Goal: Task Accomplishment & Management: Manage account settings

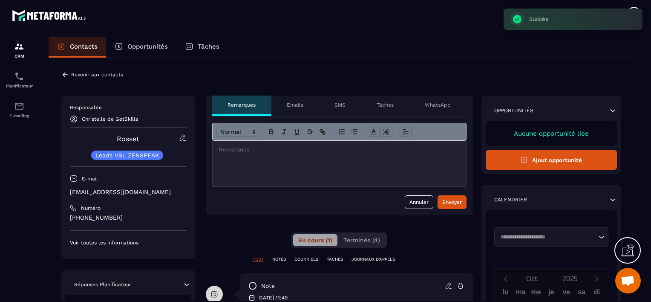
click at [83, 75] on p "Revenir aux contacts" at bounding box center [97, 75] width 52 height 6
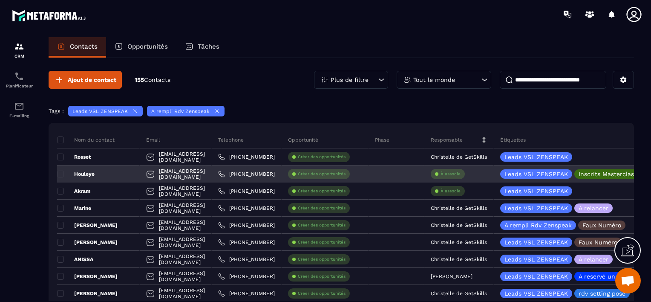
click at [460, 174] on p "À associe" at bounding box center [450, 174] width 20 height 6
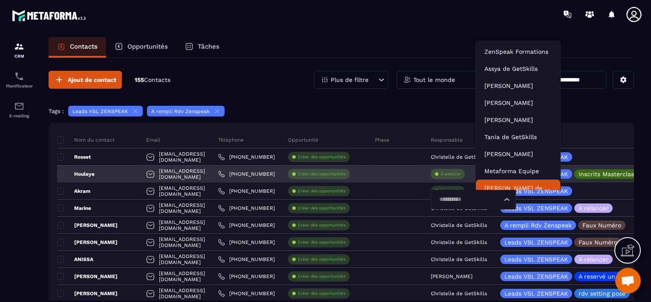
scroll to position [6, 0]
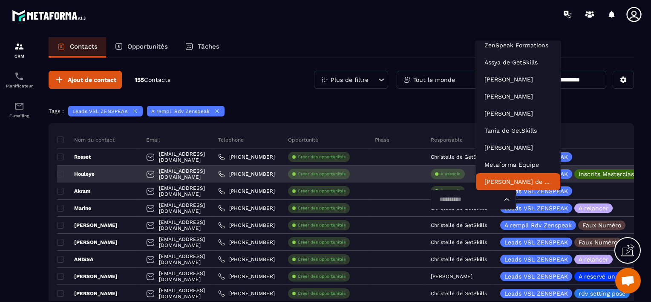
click at [502, 201] on input "Search for option" at bounding box center [469, 199] width 66 height 9
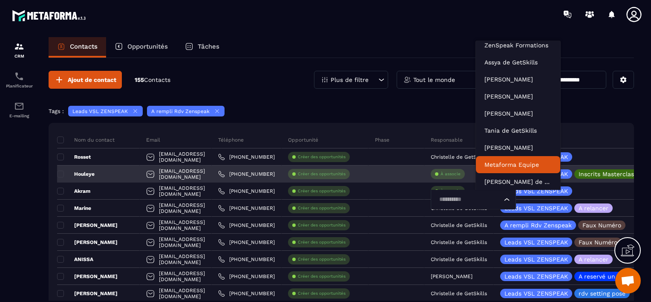
click at [212, 172] on div "[EMAIL_ADDRESS][DOMAIN_NAME]" at bounding box center [176, 173] width 72 height 17
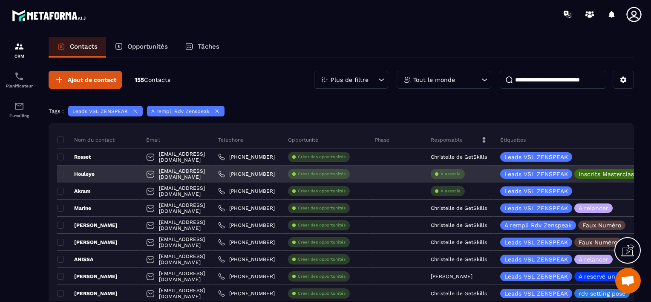
click at [494, 177] on div "À associe" at bounding box center [458, 173] width 69 height 17
click at [460, 175] on p "À associe" at bounding box center [450, 174] width 20 height 6
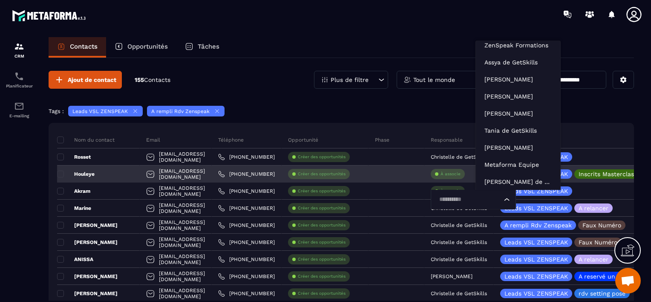
click at [497, 200] on input "Search for option" at bounding box center [469, 199] width 66 height 9
type input "***"
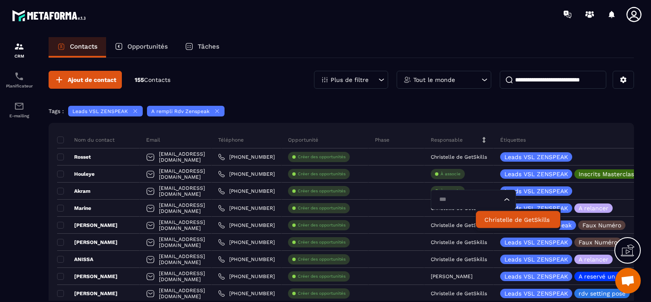
click at [492, 220] on p "Christelle de GetSkills" at bounding box center [517, 219] width 67 height 9
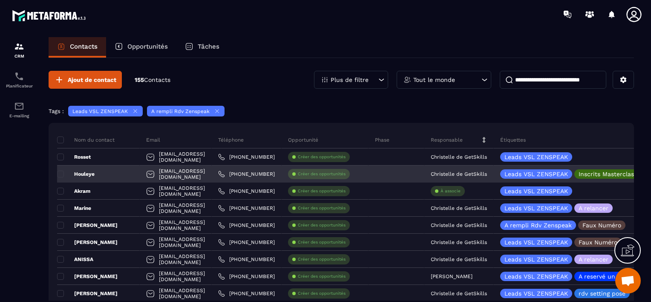
click at [109, 174] on div "Houleye" at bounding box center [98, 173] width 83 height 17
